Goal: Task Accomplishment & Management: Complete application form

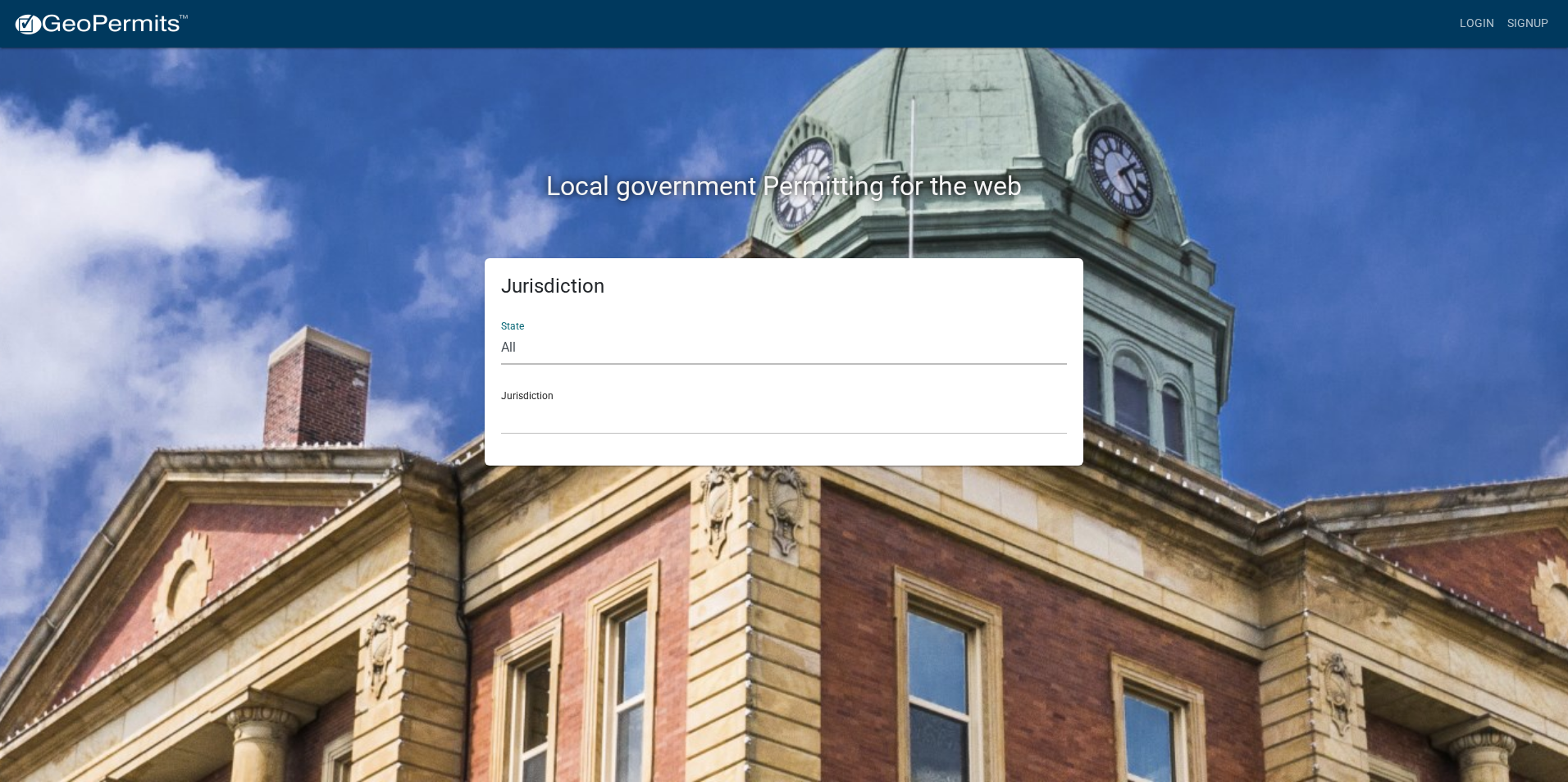
click at [539, 351] on select "All [US_STATE] [US_STATE] [US_STATE] [US_STATE] [US_STATE] [US_STATE] [US_STATE…" at bounding box center [784, 348] width 566 height 33
select select "[US_STATE]"
click at [501, 331] on select "All [US_STATE] [US_STATE] [US_STATE] [US_STATE] [US_STATE] [US_STATE] [US_STATE…" at bounding box center [784, 348] width 566 height 33
click at [558, 396] on div "Jurisdiction City of [GEOGRAPHIC_DATA], [US_STATE] City of [GEOGRAPHIC_DATA], […" at bounding box center [784, 406] width 566 height 56
click at [563, 424] on select "City of [GEOGRAPHIC_DATA], [US_STATE] City of [GEOGRAPHIC_DATA], [US_STATE] Cit…" at bounding box center [784, 417] width 566 height 33
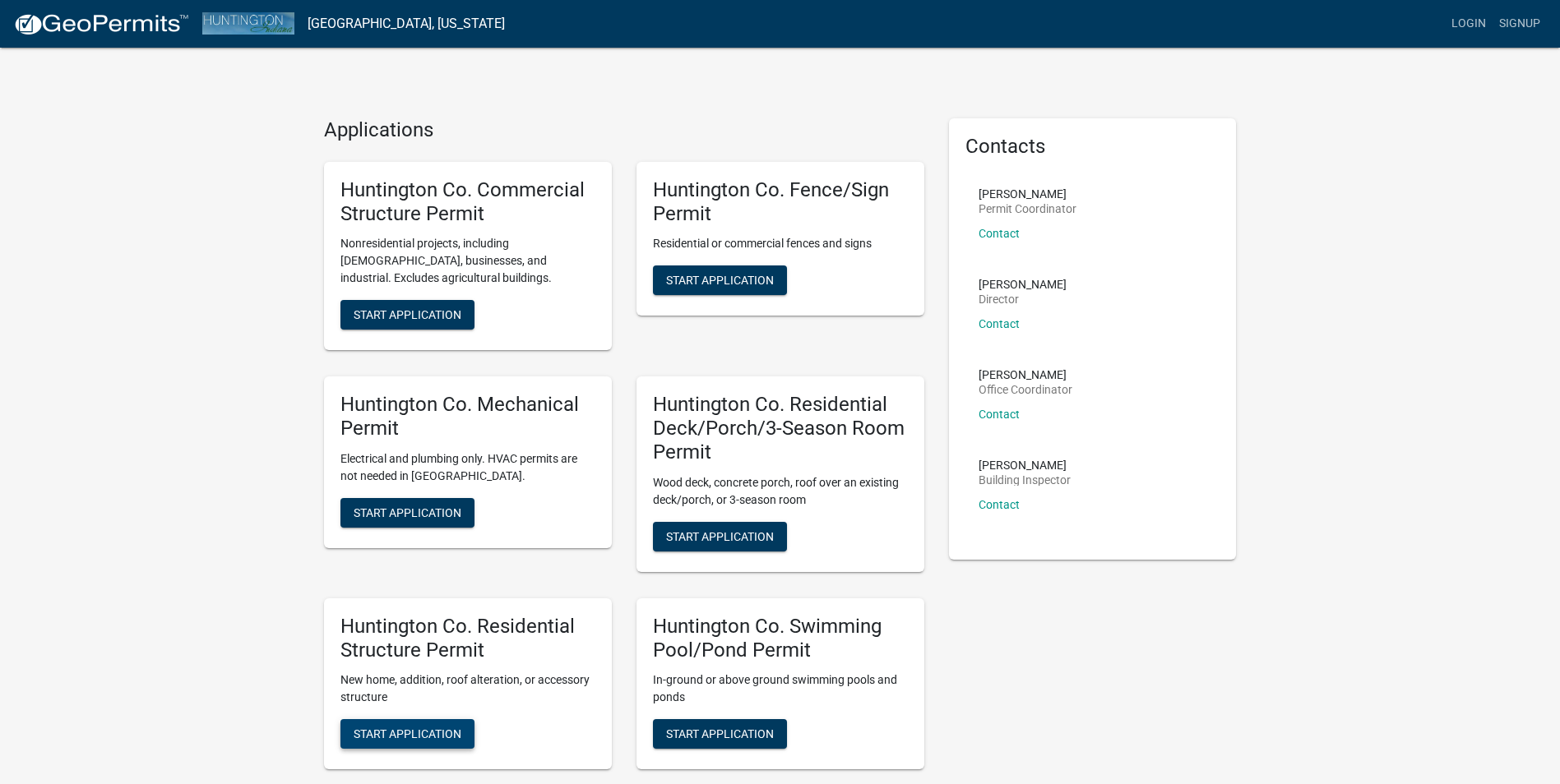
click at [411, 735] on span "Start Application" at bounding box center [407, 734] width 108 height 13
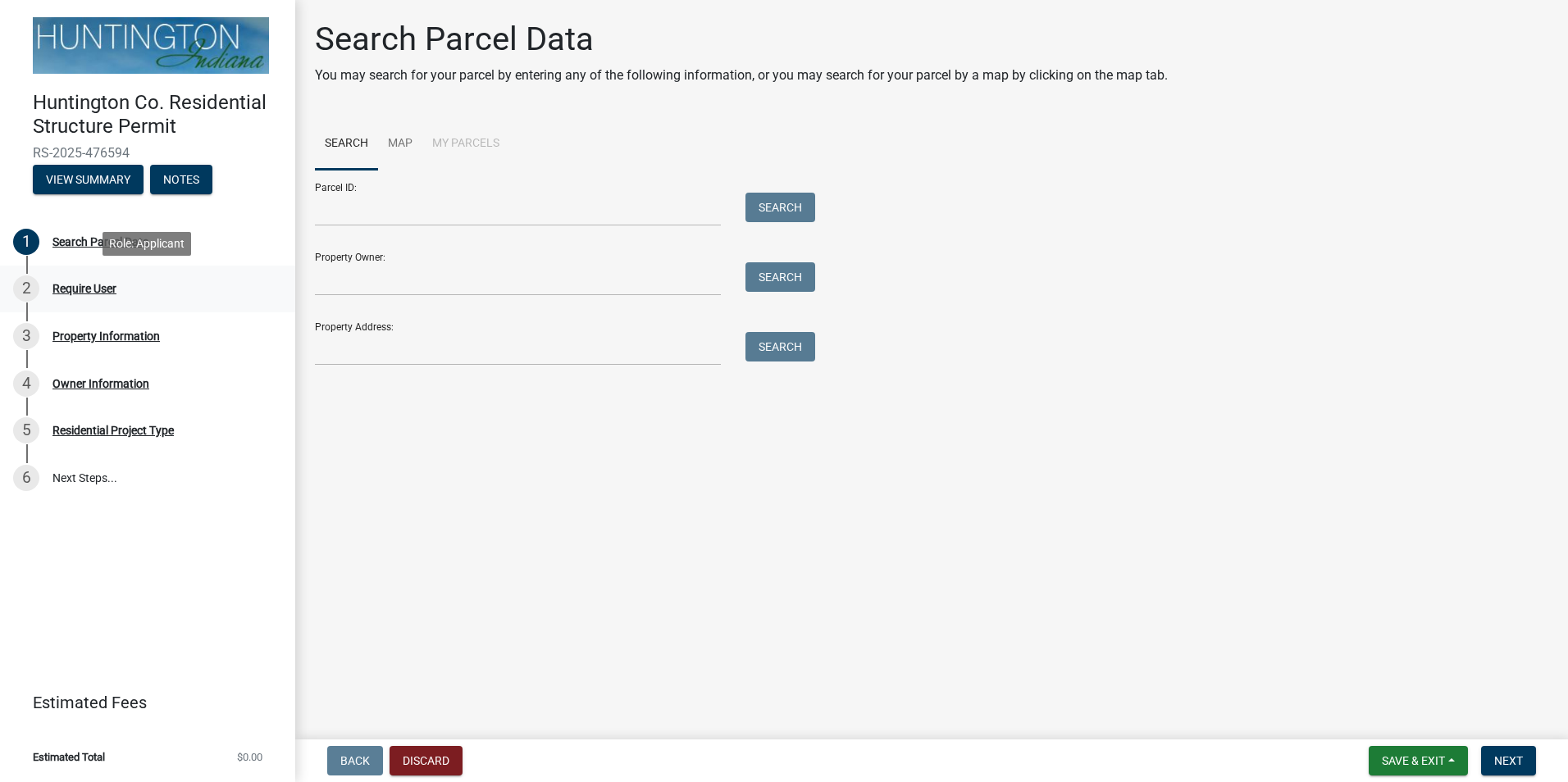
click at [82, 289] on div "Require User" at bounding box center [84, 288] width 64 height 11
click at [33, 292] on div "2" at bounding box center [26, 288] width 26 height 26
click at [381, 283] on input "Property Owner:" at bounding box center [518, 279] width 406 height 33
click at [645, 501] on main "Search Parcel Data You may search for your parcel by entering any of the follow…" at bounding box center [932, 366] width 1273 height 733
